Goal: Information Seeking & Learning: Find specific fact

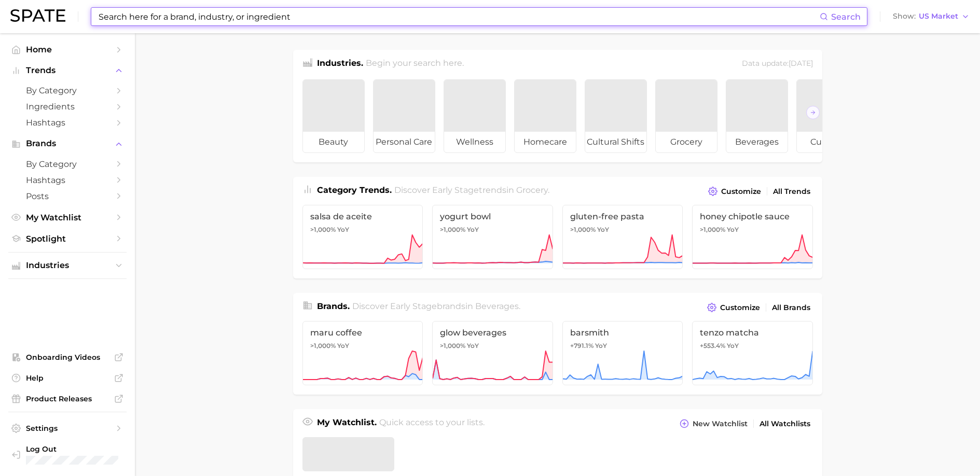
click at [193, 14] on input at bounding box center [459, 17] width 722 height 18
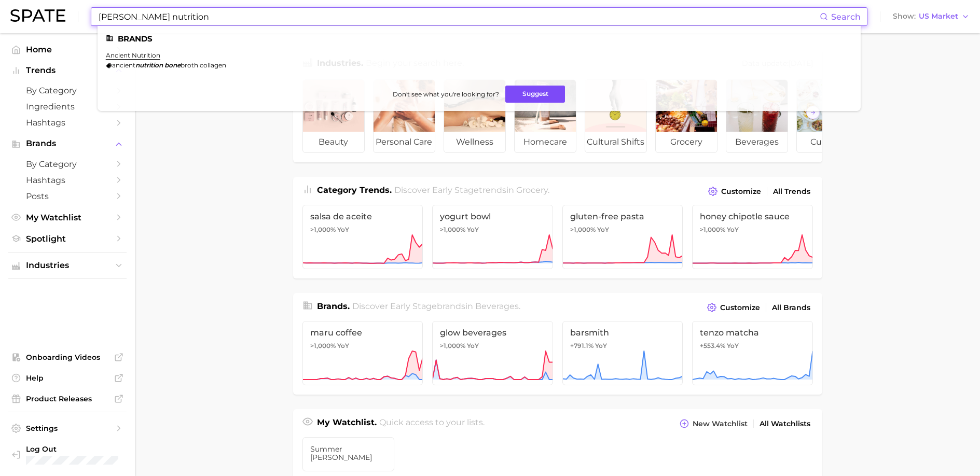
type input "rone nutrition"
click at [531, 95] on button "Suggest" at bounding box center [535, 94] width 60 height 17
